Goal: Transaction & Acquisition: Purchase product/service

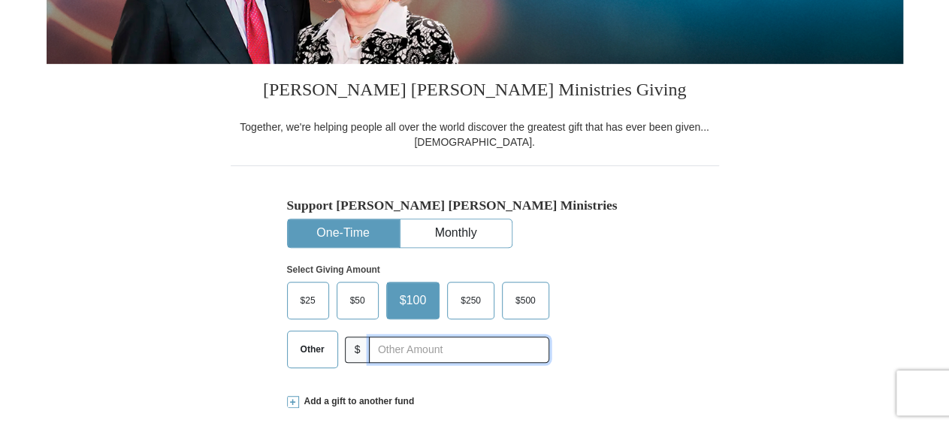
click at [485, 351] on input "text" at bounding box center [459, 350] width 180 height 26
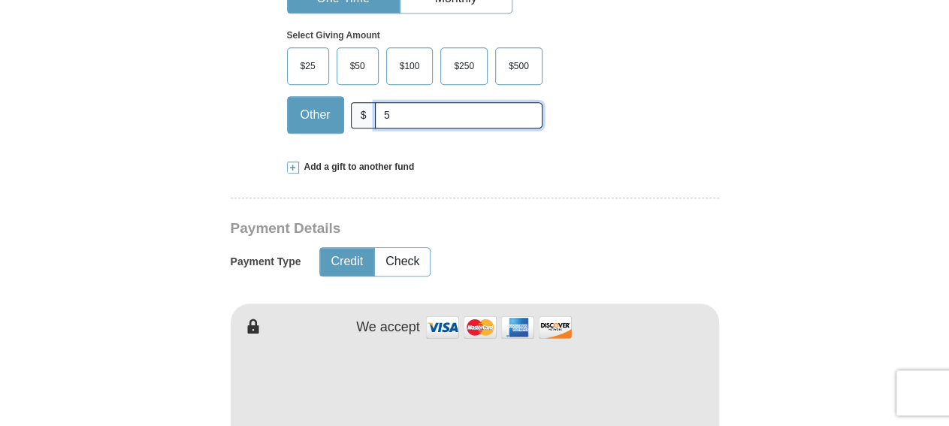
scroll to position [625, 0]
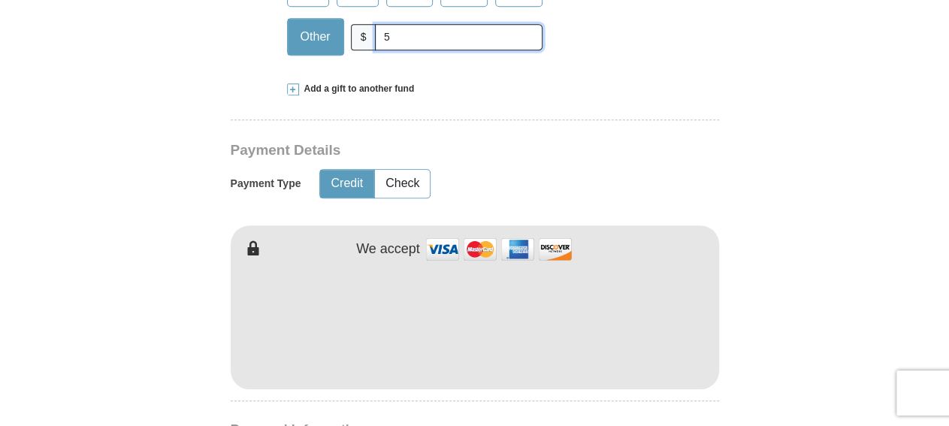
type input "5"
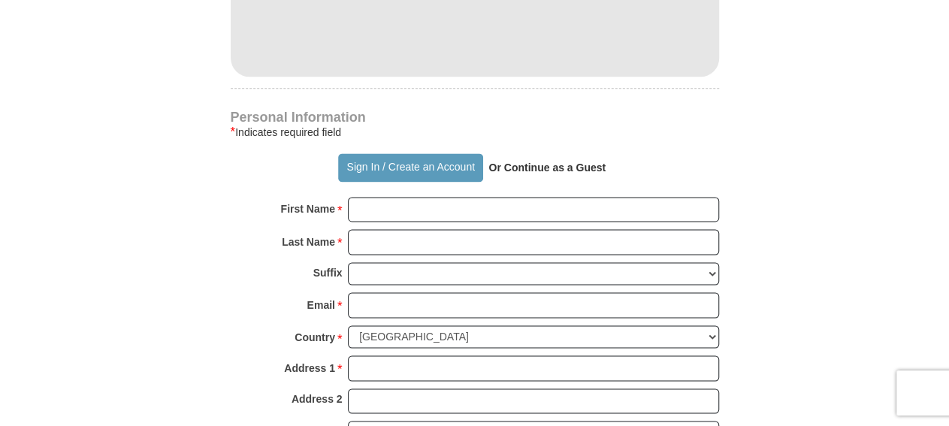
scroll to position [1016, 0]
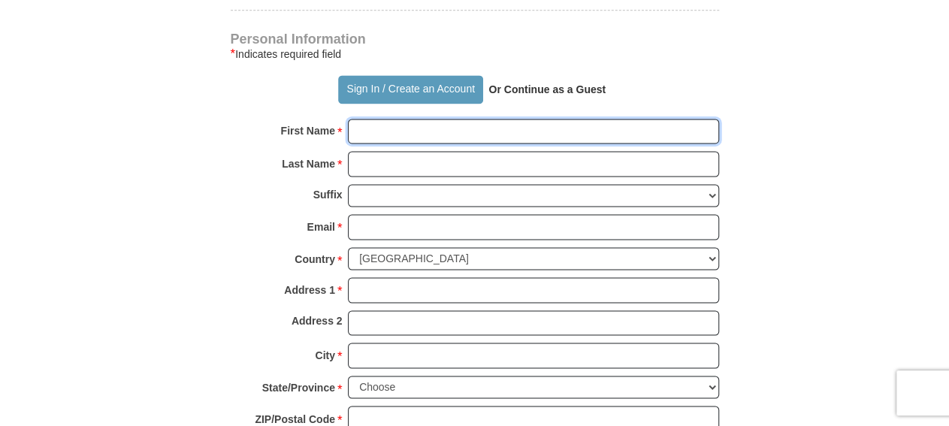
click at [496, 125] on input "First Name *" at bounding box center [533, 132] width 371 height 26
type input "LaDonald"
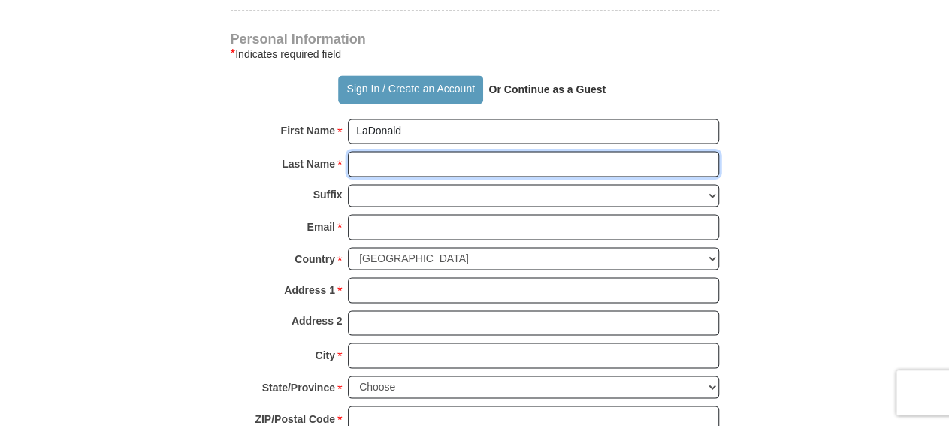
type input "[PERSON_NAME]"
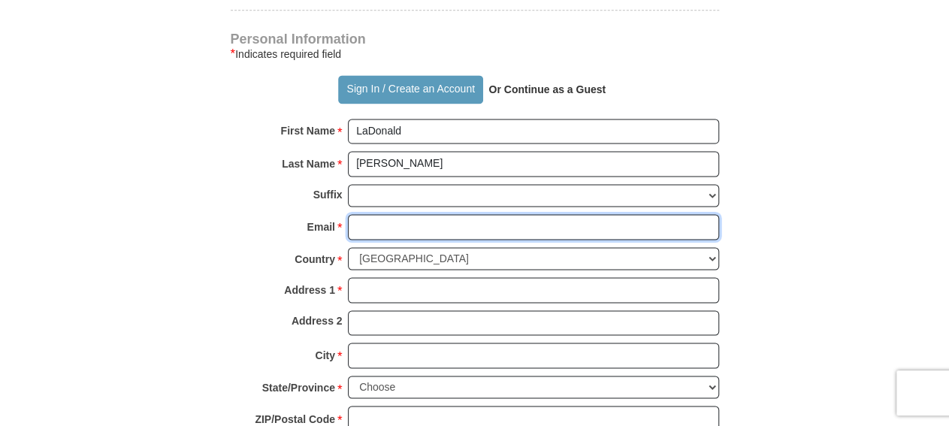
type input "[EMAIL_ADDRESS][DOMAIN_NAME]"
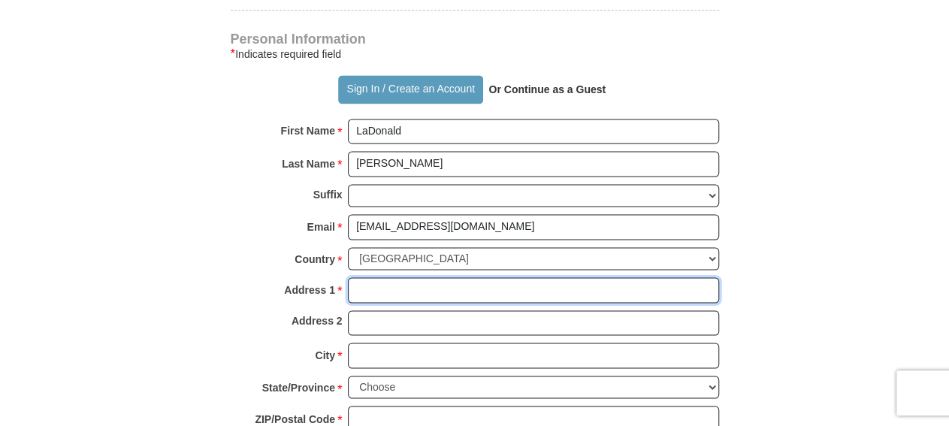
type input "[STREET_ADDRESS]"
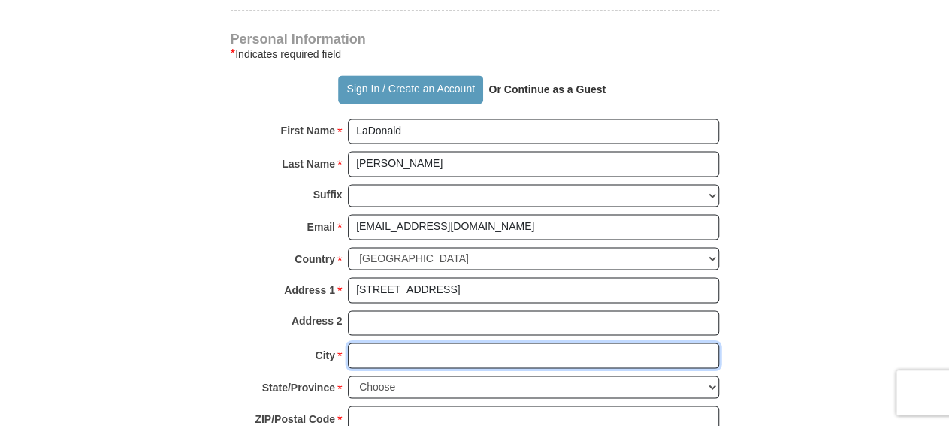
type input "Monroe"
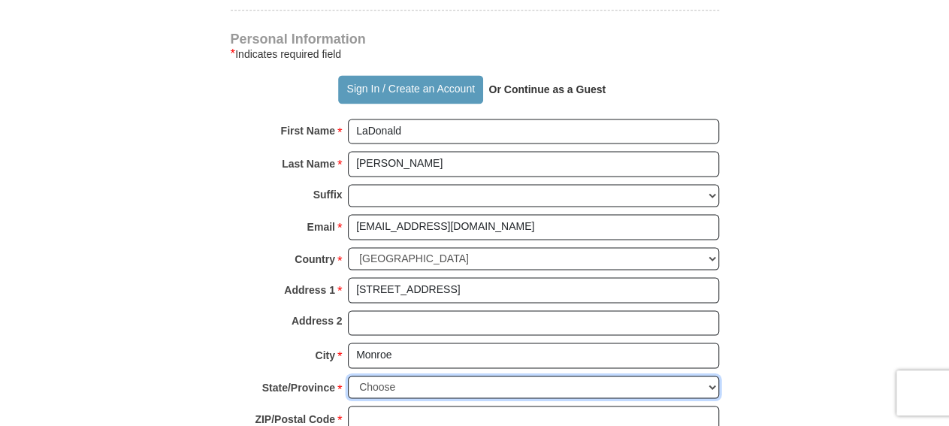
select select "LA"
type input "71203"
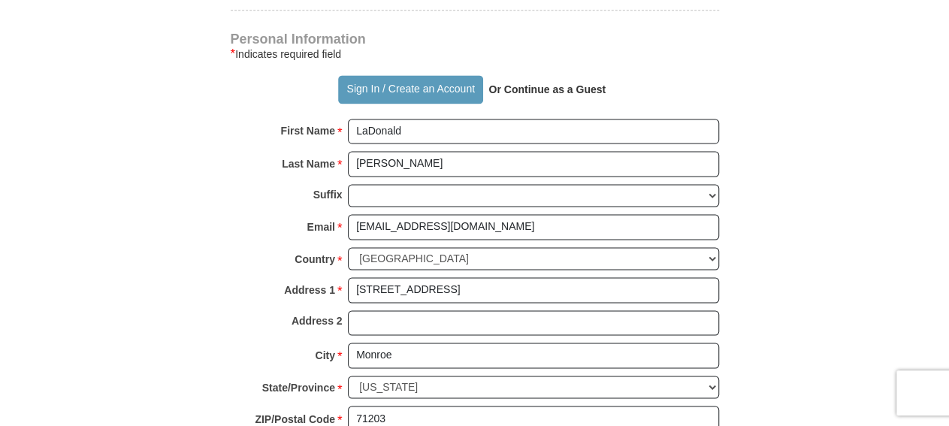
type input "3186143092"
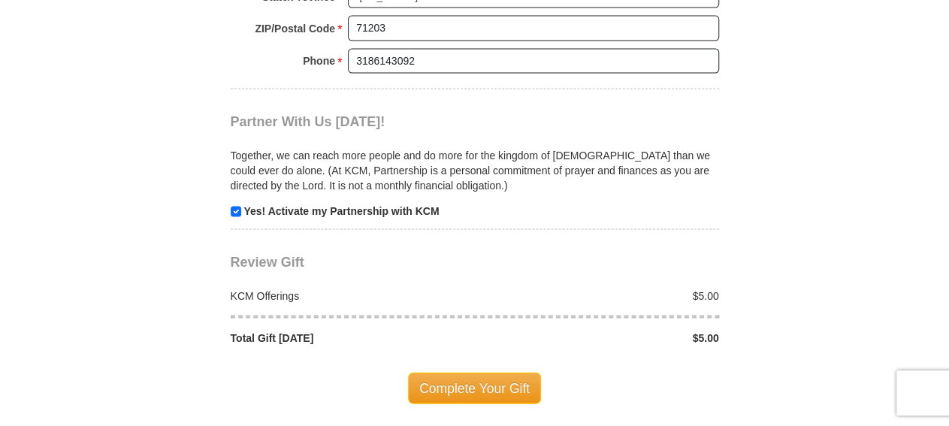
scroll to position [1485, 0]
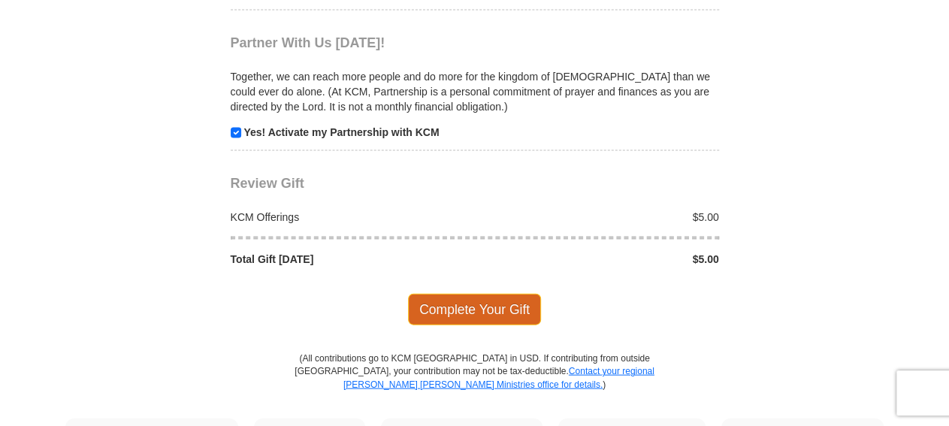
click at [477, 294] on span "Complete Your Gift" at bounding box center [474, 310] width 133 height 32
